Goal: Information Seeking & Learning: Learn about a topic

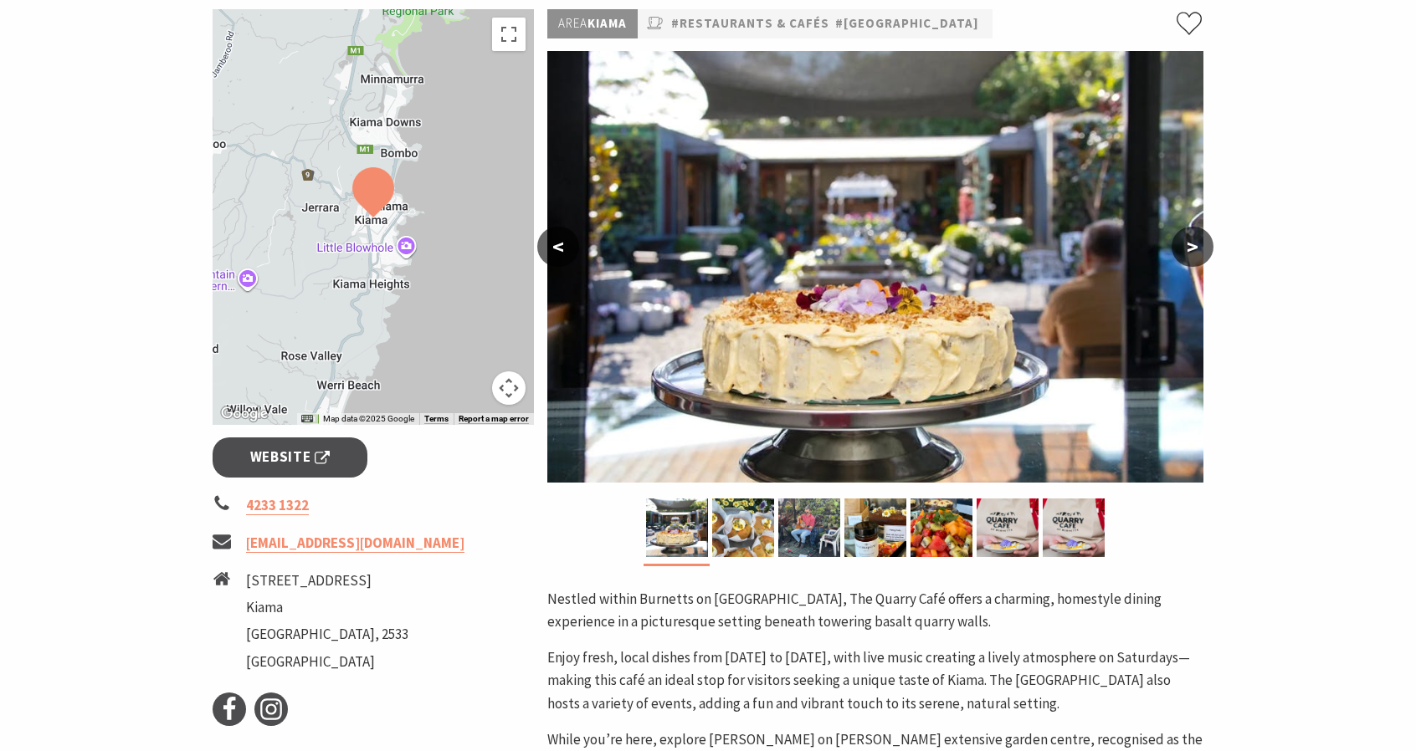
scroll to position [335, 0]
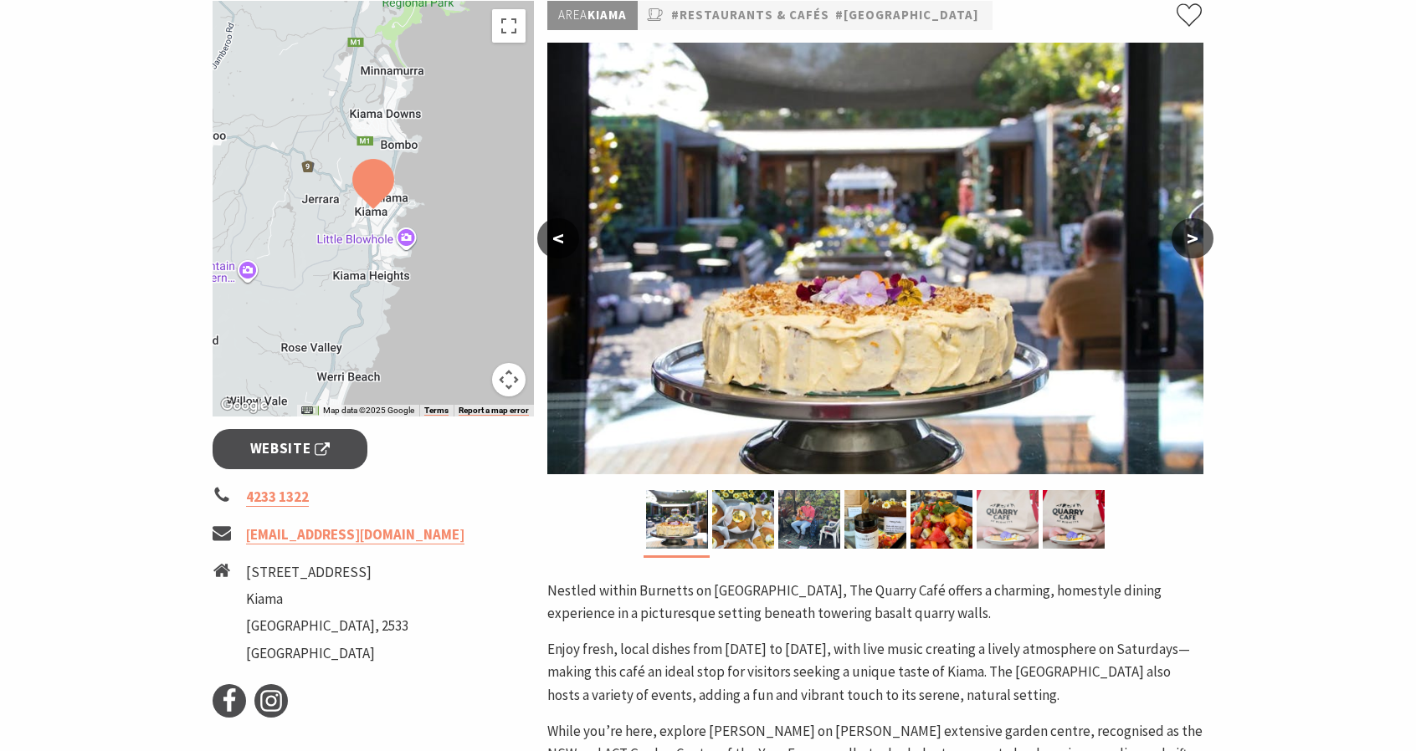
click at [999, 511] on img at bounding box center [1007, 519] width 62 height 59
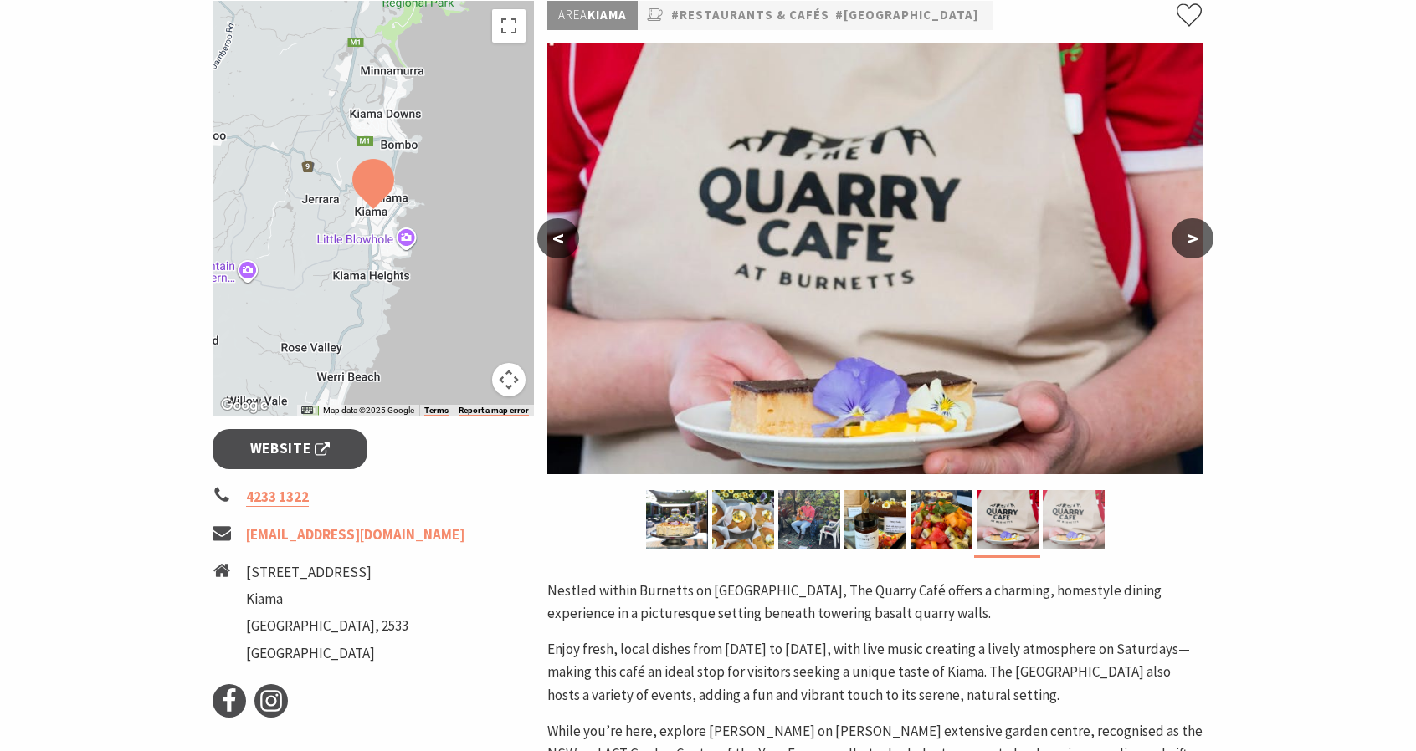
click at [1058, 520] on img at bounding box center [1073, 519] width 62 height 59
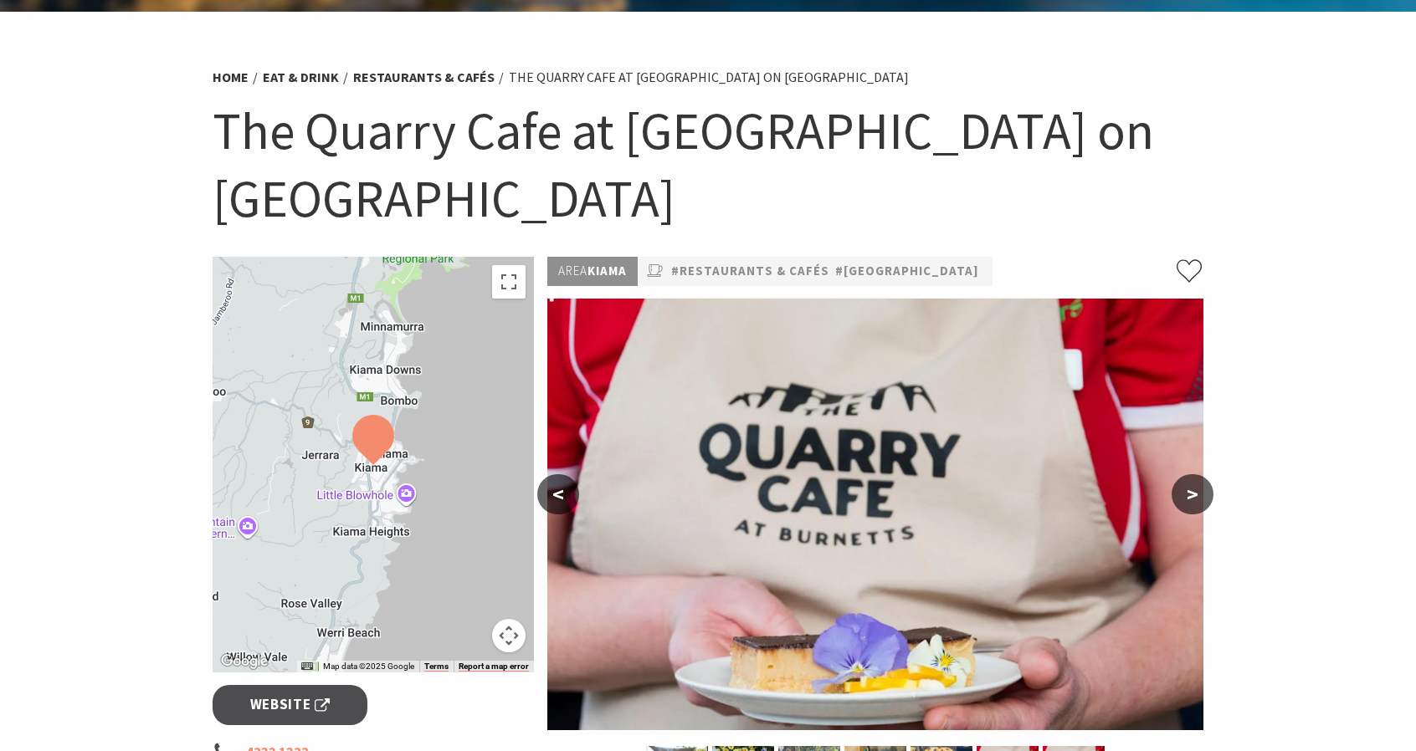
scroll to position [0, 0]
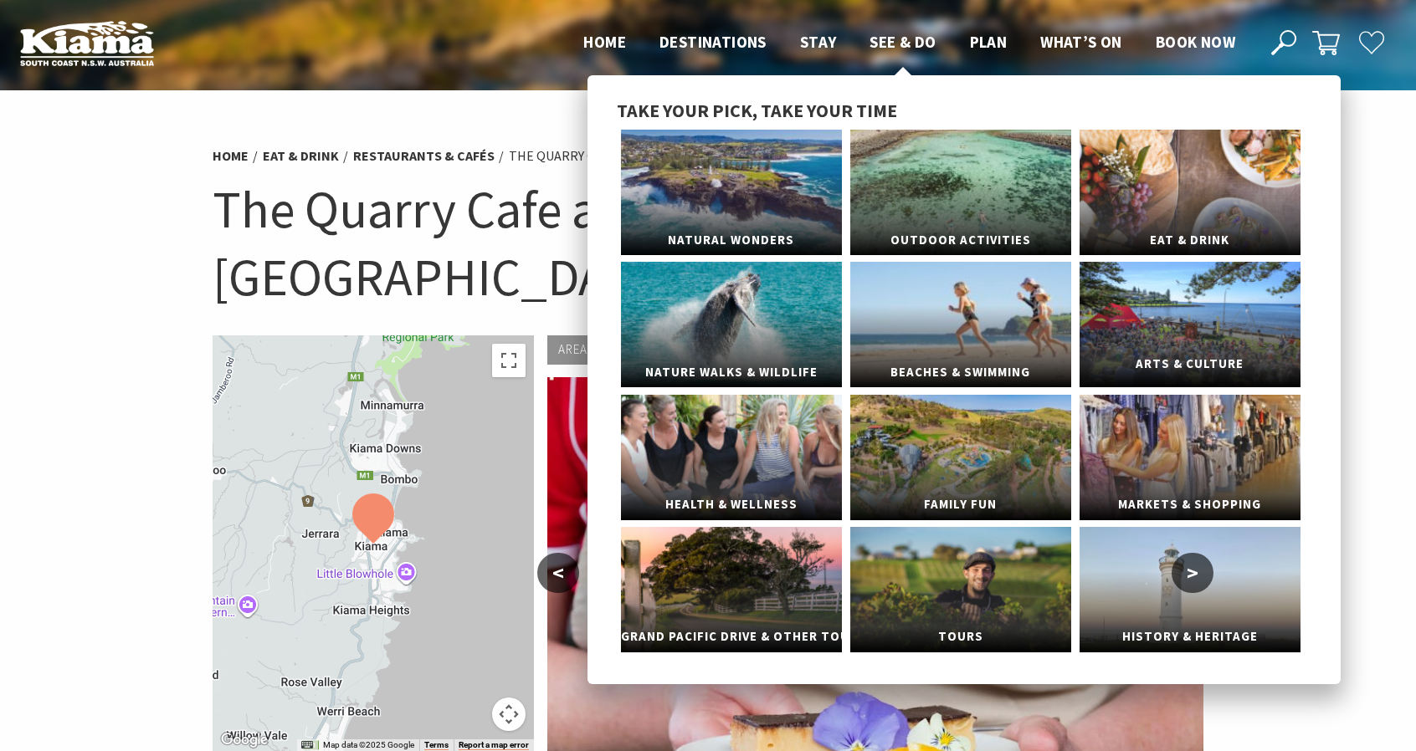
click at [1190, 329] on link "Arts & Culture" at bounding box center [1189, 325] width 221 height 126
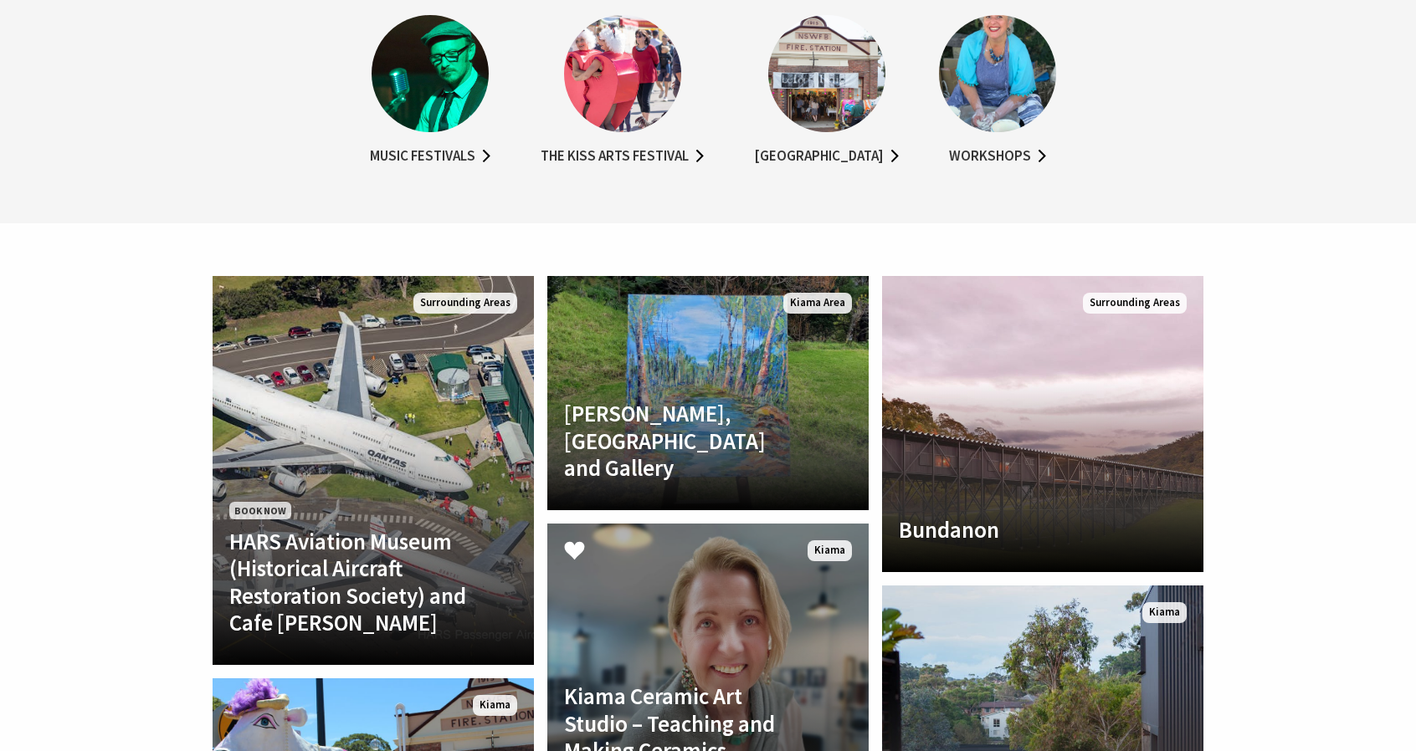
scroll to position [1422, 0]
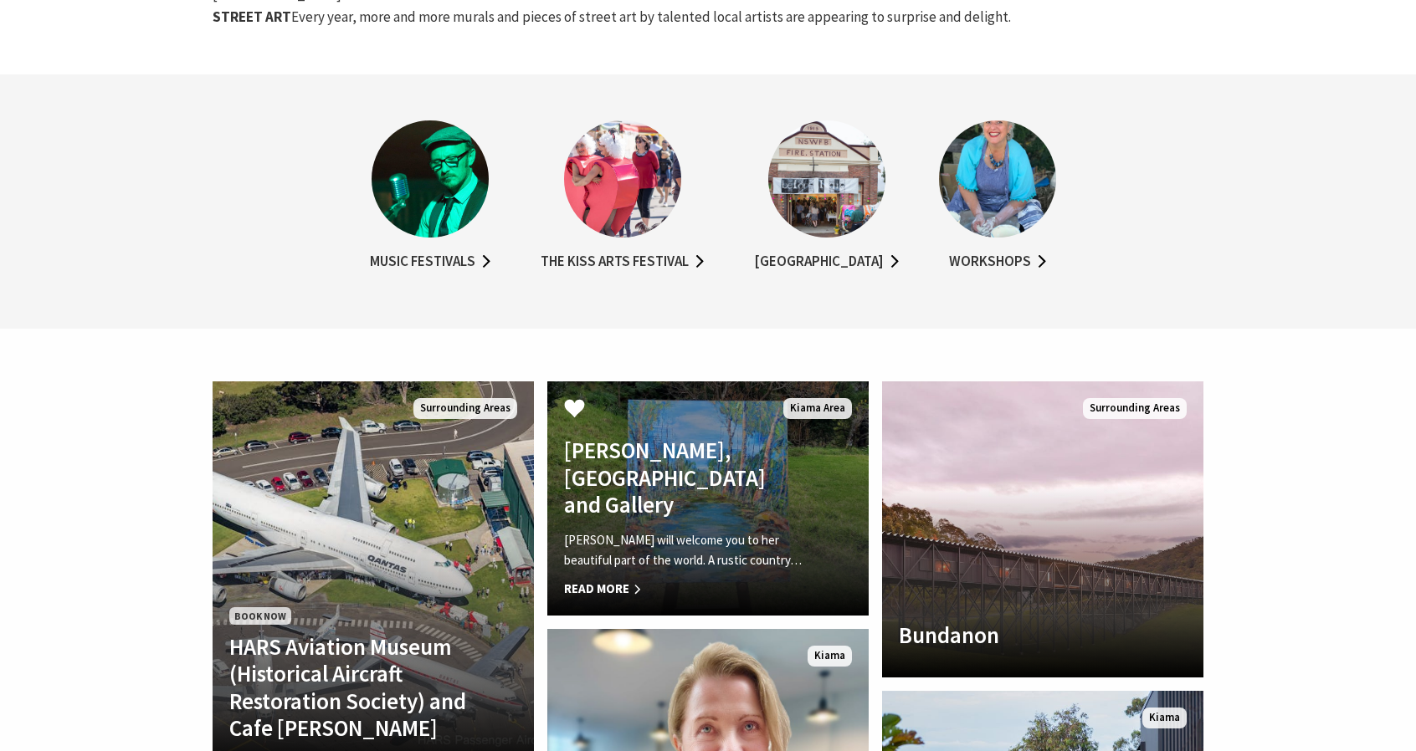
click at [706, 450] on h4 "[PERSON_NAME], [GEOGRAPHIC_DATA] and Gallery" at bounding box center [683, 477] width 239 height 81
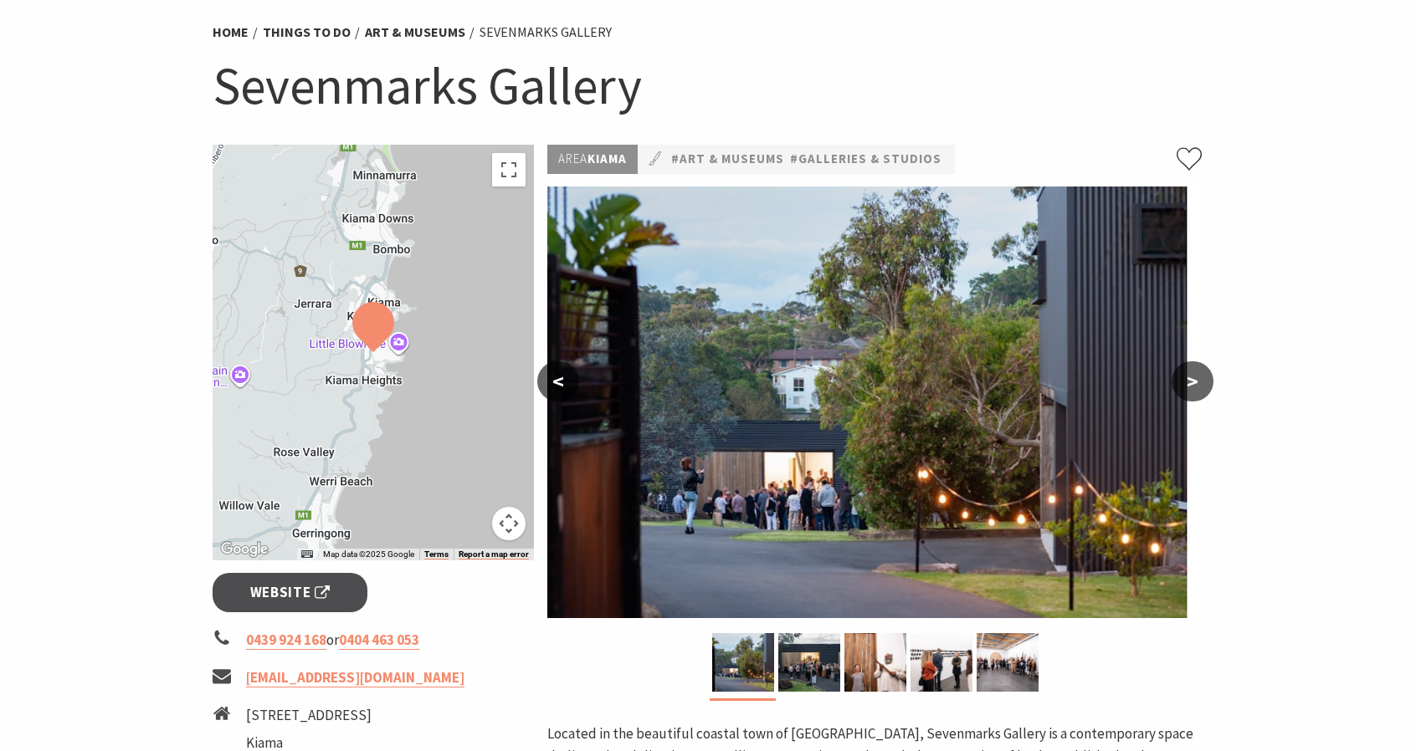
scroll to position [167, 0]
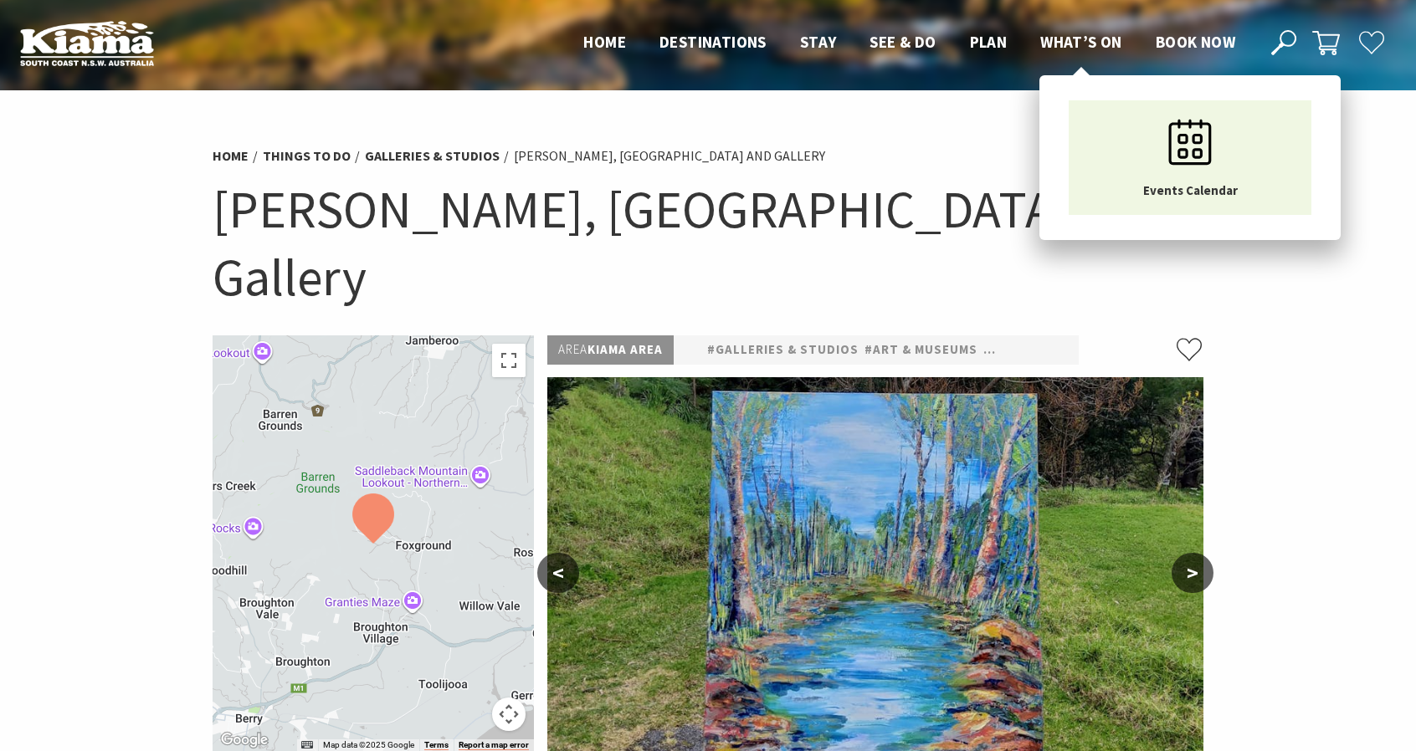
click at [1098, 38] on span "What’s On" at bounding box center [1081, 42] width 82 height 20
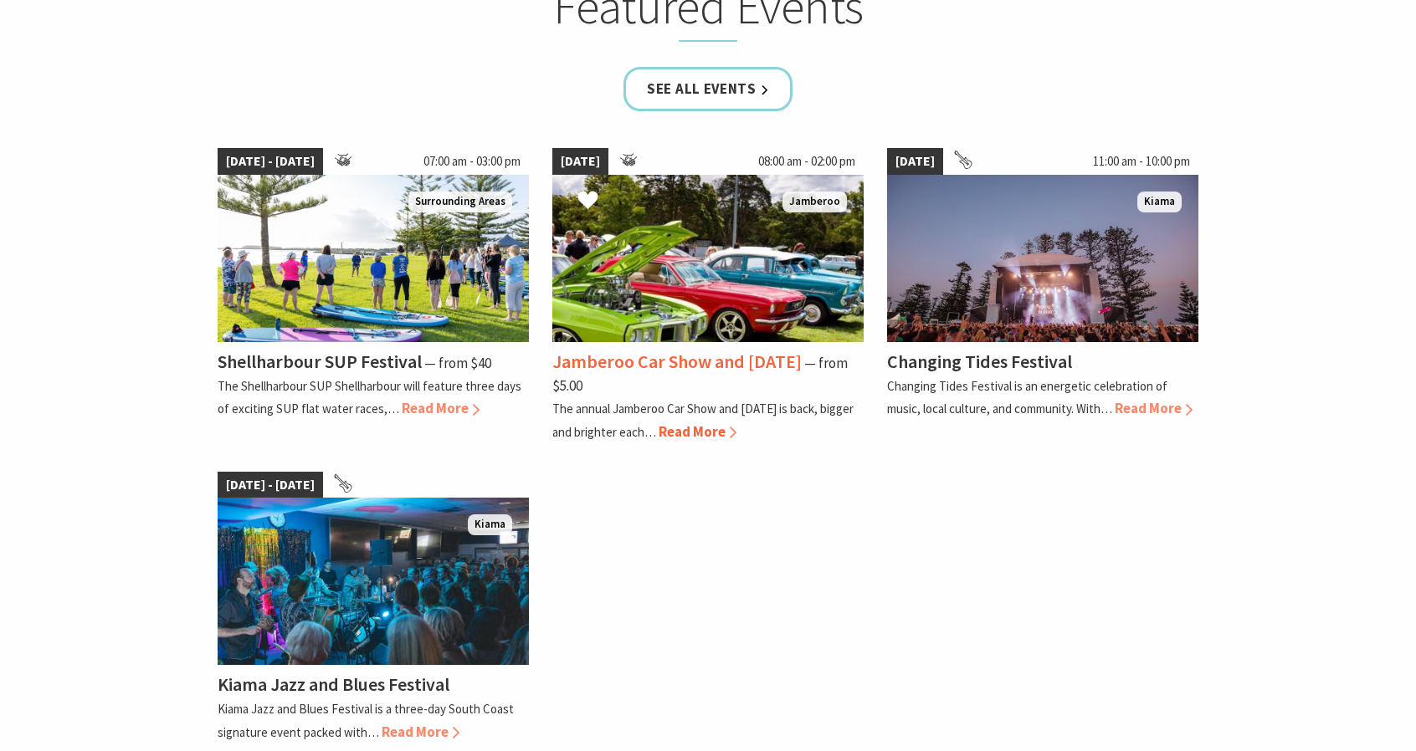
scroll to position [1171, 0]
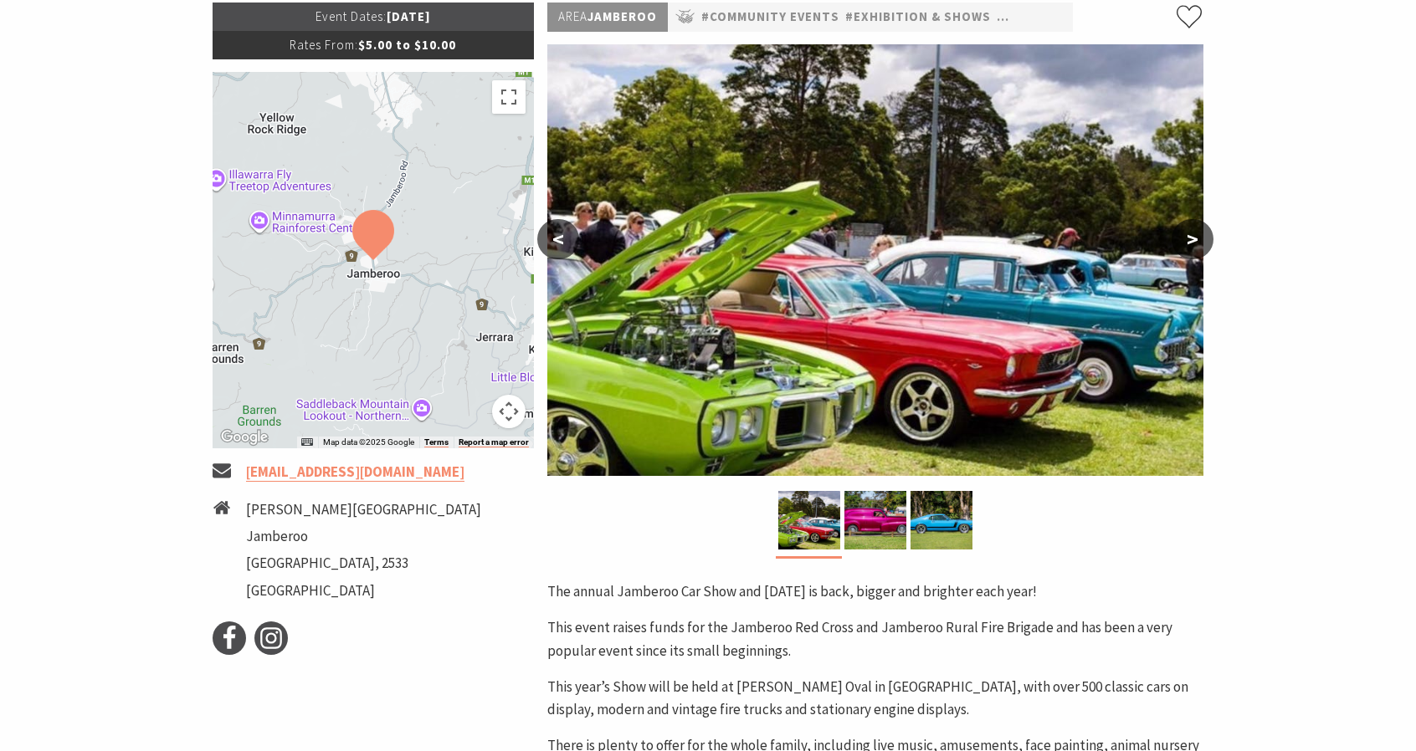
scroll to position [251, 0]
